Goal: Task Accomplishment & Management: Use online tool/utility

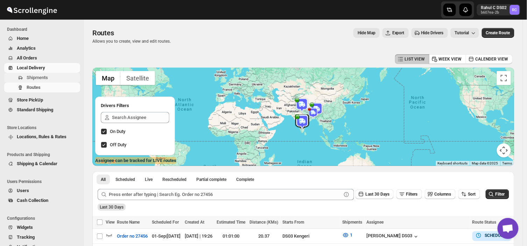
click at [43, 77] on span "Shipments" at bounding box center [37, 77] width 21 height 5
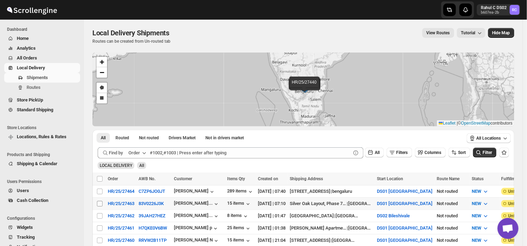
click at [101, 205] on input "Select shipment" at bounding box center [100, 204] width 6 height 6
checkbox input "true"
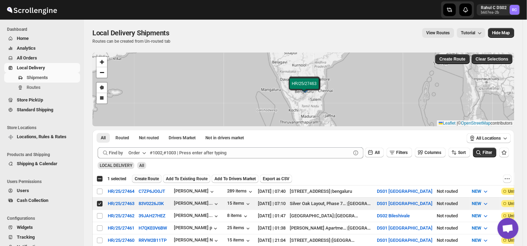
click at [150, 177] on span "Create Route" at bounding box center [147, 179] width 24 height 6
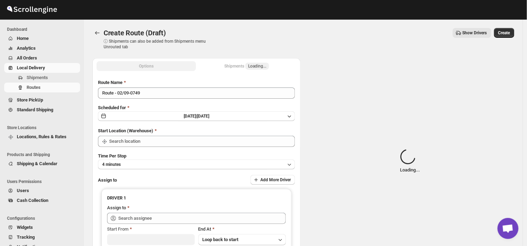
type input "DS01 [GEOGRAPHIC_DATA]"
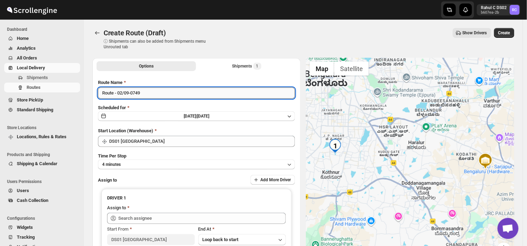
click at [144, 95] on input "Route - 02/09-0749" at bounding box center [196, 93] width 197 height 11
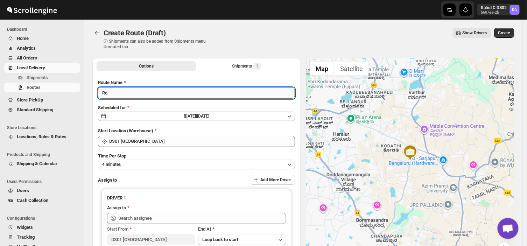
type input "R"
type input "Order no 27463"
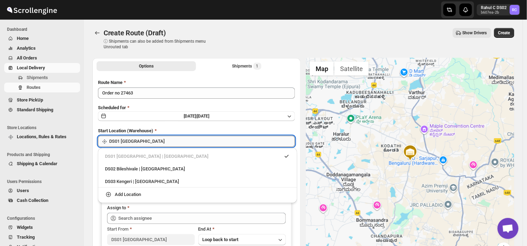
click at [158, 141] on input "DS01 [GEOGRAPHIC_DATA]" at bounding box center [202, 141] width 186 height 11
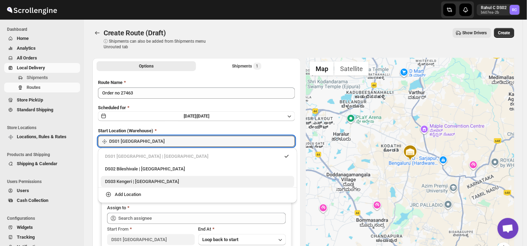
click at [135, 180] on div "DS03 Kengeri | [GEOGRAPHIC_DATA]" at bounding box center [197, 181] width 185 height 7
type input "DS03 Kengeri"
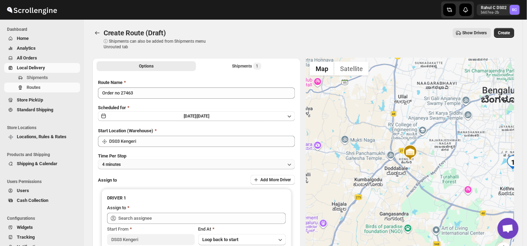
click at [154, 164] on button "4 minutes" at bounding box center [196, 165] width 197 height 10
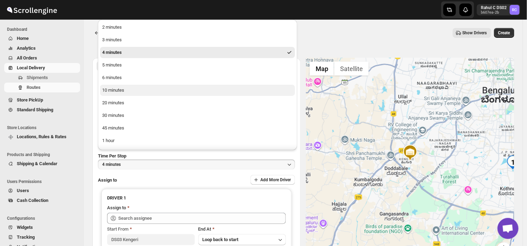
click at [132, 90] on button "10 minutes" at bounding box center [197, 90] width 195 height 11
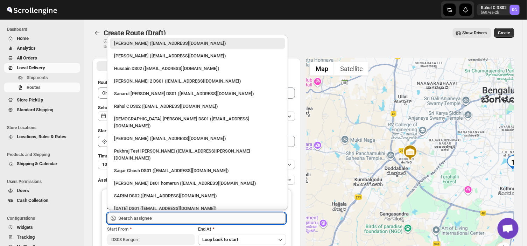
click at [165, 217] on input "text" at bounding box center [202, 218] width 168 height 11
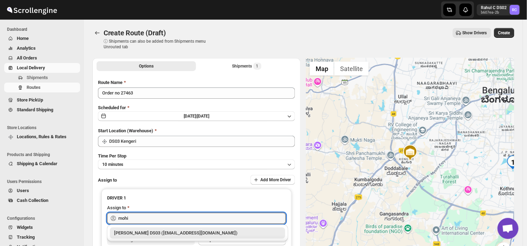
click at [163, 233] on div "[PERSON_NAME] DS03 ([EMAIL_ADDRESS][DOMAIN_NAME])" at bounding box center [197, 233] width 167 height 7
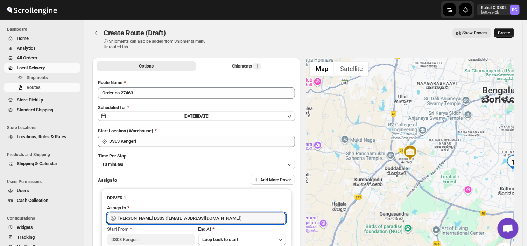
type input "[PERSON_NAME] DS03 ([EMAIL_ADDRESS][DOMAIN_NAME])"
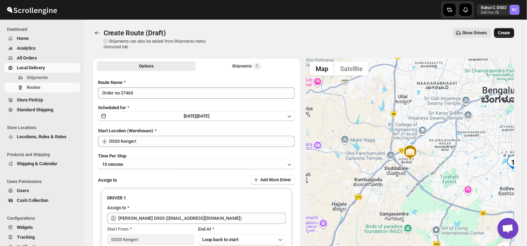
click at [510, 29] on button "Create" at bounding box center [505, 33] width 20 height 10
